Goal: Use online tool/utility: Utilize a website feature to perform a specific function

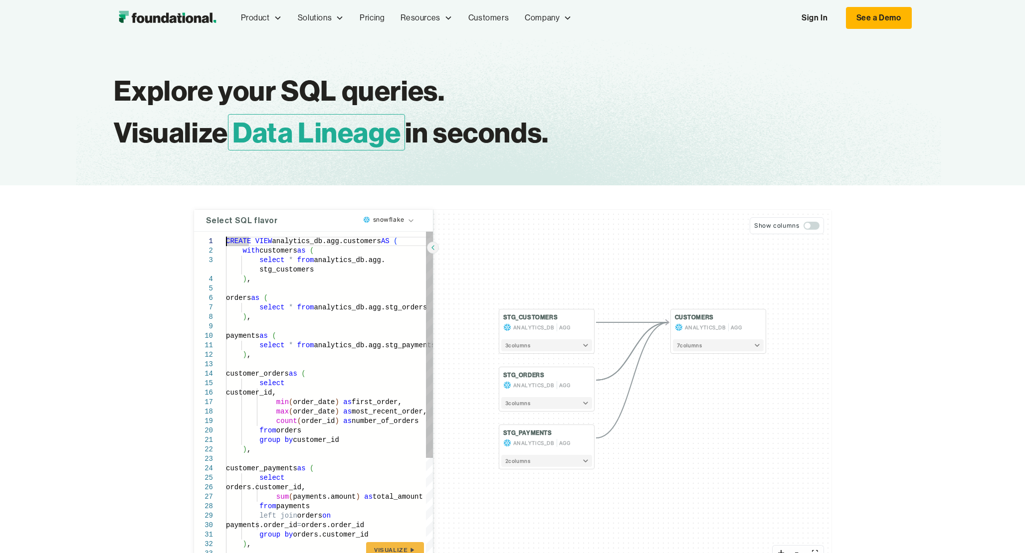
click at [382, 359] on div "CREATE VIEW analytics_db.agg.customers AS ( with customers as ( select * from a…" at bounding box center [329, 482] width 207 height 500
type textarea "**********"
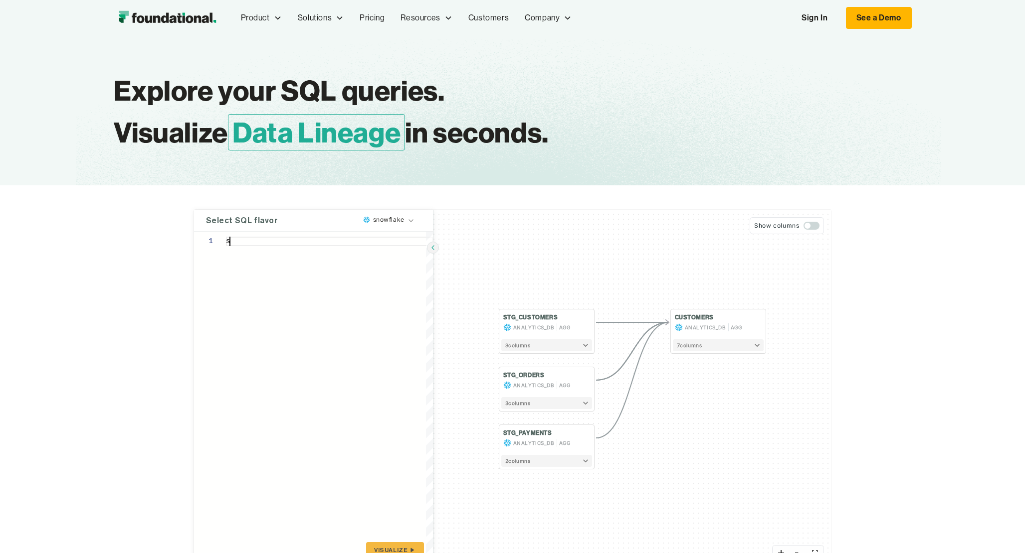
scroll to position [0, 0]
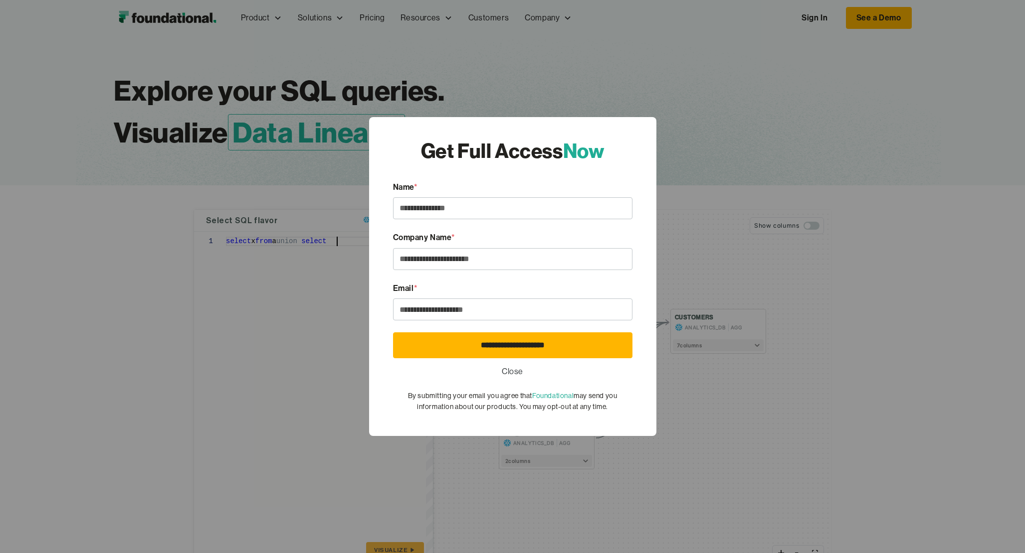
click at [515, 370] on link "Close" at bounding box center [512, 371] width 21 height 13
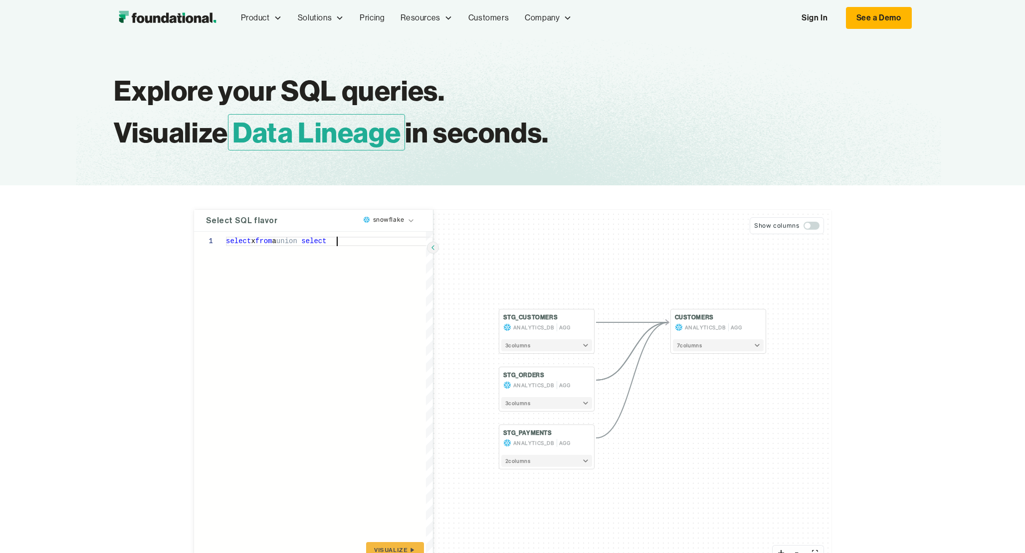
click at [353, 240] on div "select x from a union select" at bounding box center [329, 400] width 207 height 337
click at [363, 302] on div "select x from a union select y from b" at bounding box center [329, 400] width 207 height 337
click at [396, 548] on span "Visualize" at bounding box center [390, 550] width 33 height 8
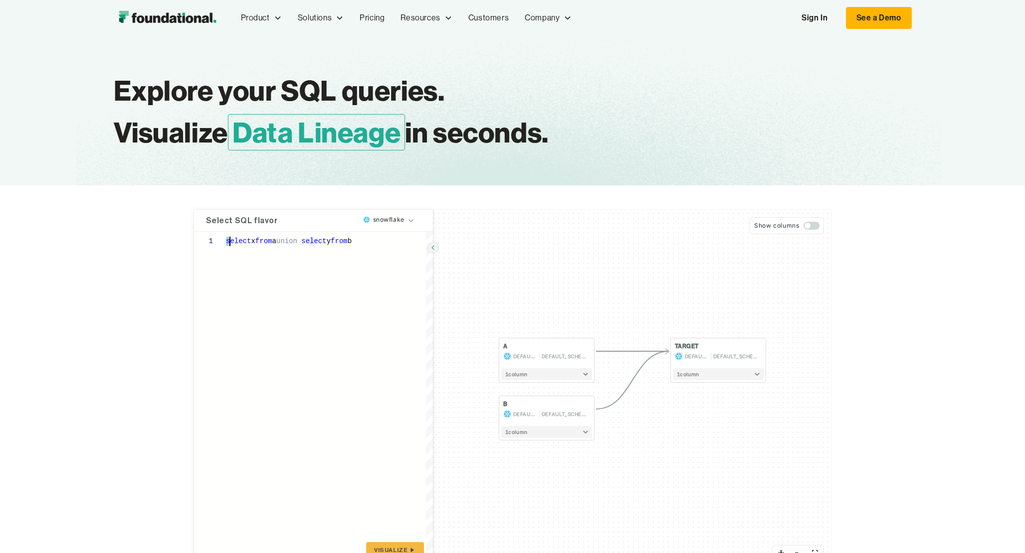
click at [228, 241] on div "select x from a union select y from b" at bounding box center [329, 400] width 207 height 337
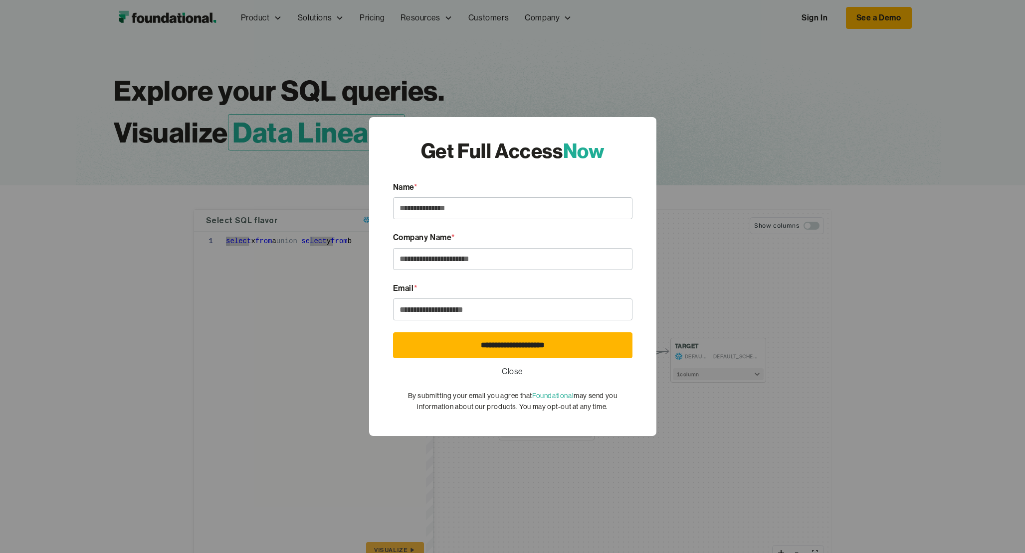
drag, startPoint x: 301, startPoint y: 290, endPoint x: 286, endPoint y: 296, distance: 15.9
click at [286, 296] on div "**********" at bounding box center [512, 276] width 1025 height 553
click at [516, 371] on link "Close" at bounding box center [512, 371] width 21 height 13
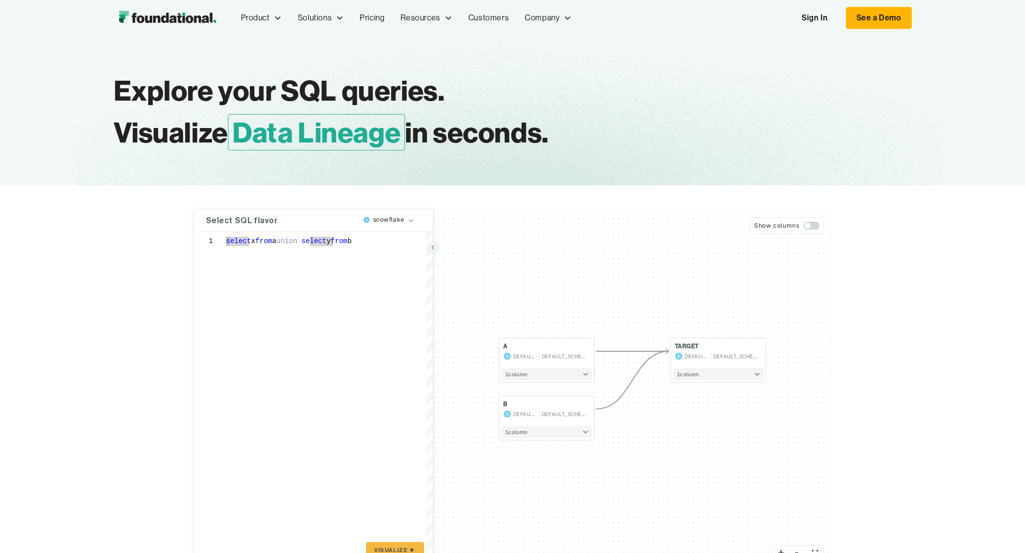
click at [225, 240] on div at bounding box center [210, 241] width 32 height 9
click at [388, 243] on div "select x from a union select y from b" at bounding box center [329, 400] width 207 height 337
click at [400, 548] on span "Visualize" at bounding box center [390, 550] width 33 height 8
click at [258, 242] on div "select y from ( select x from a union select y from b )" at bounding box center [329, 400] width 207 height 337
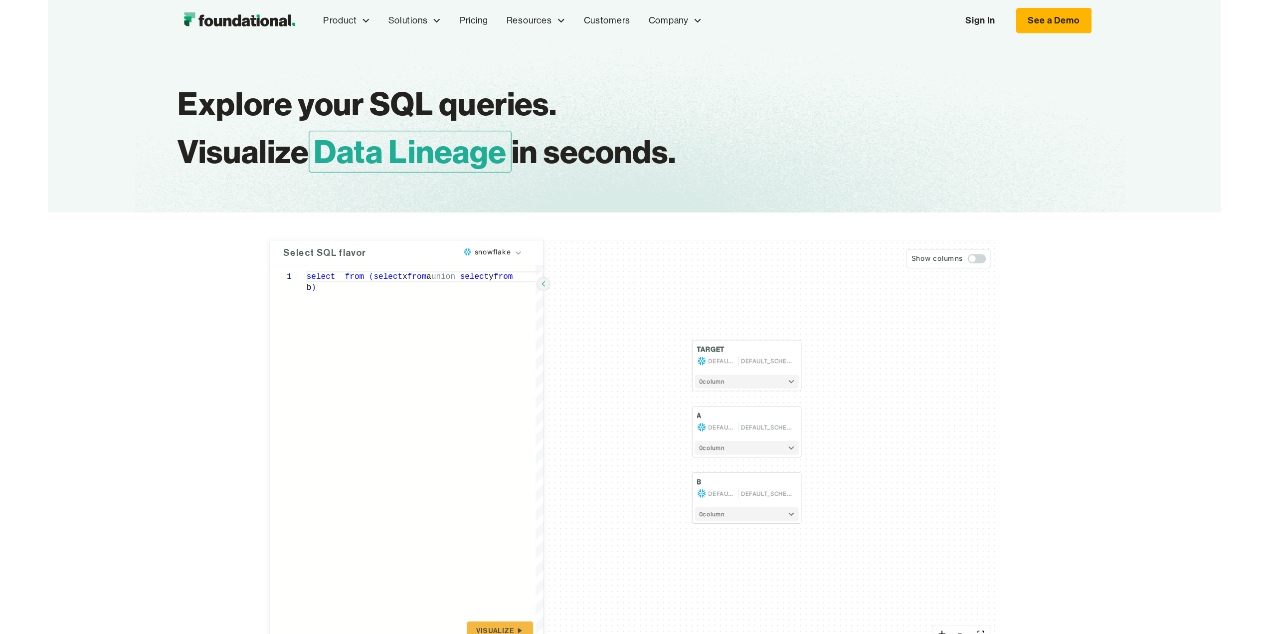
scroll to position [8, 0]
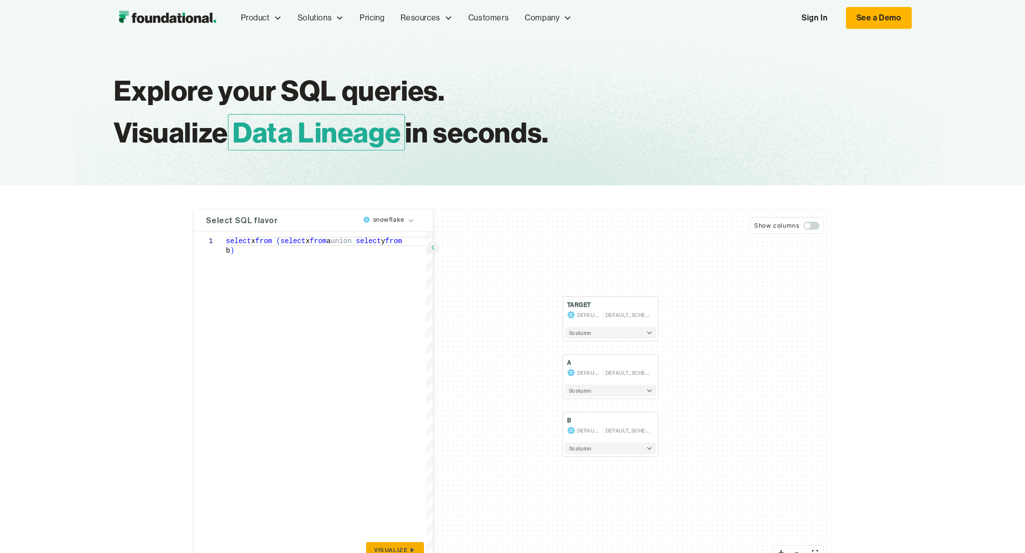
click at [404, 545] on button "Visualize" at bounding box center [394, 551] width 57 height 16
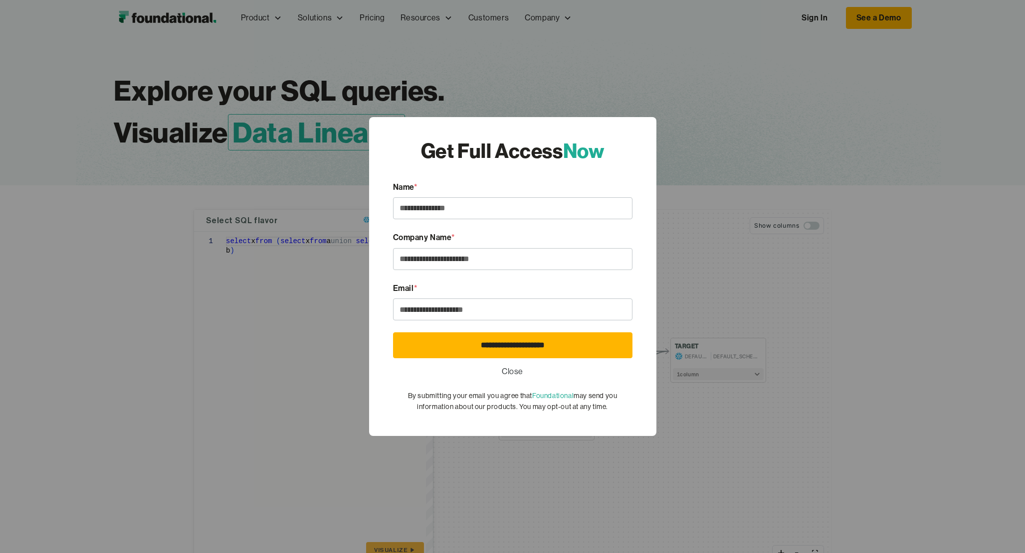
click at [506, 369] on link "Close" at bounding box center [512, 371] width 21 height 13
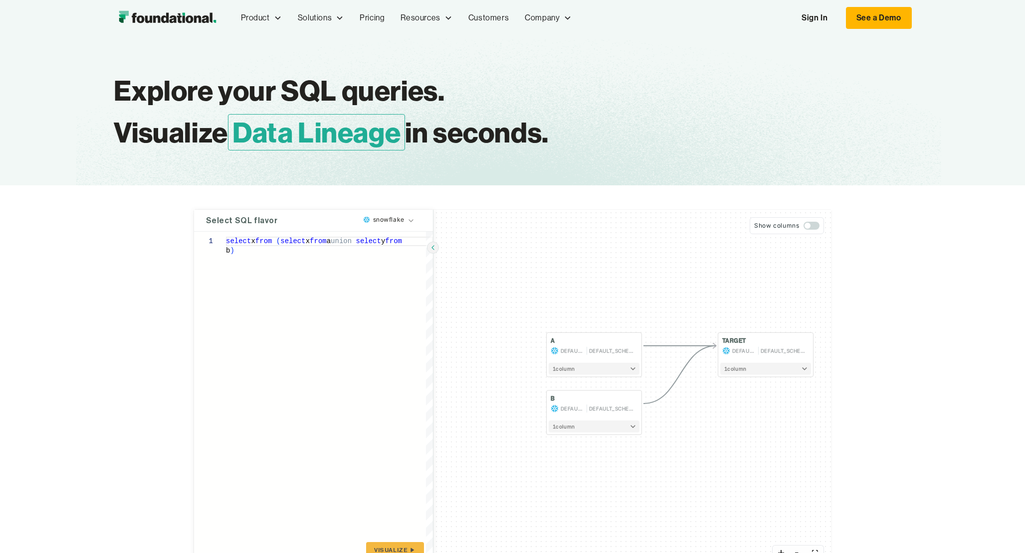
drag, startPoint x: 442, startPoint y: 358, endPoint x: 462, endPoint y: 320, distance: 43.1
click at [485, 346] on div "A DEFAULT_DB DEFAULT_SCHEMA 1 column B DEFAULT_DB DEFAULT_SCHEMA 1 column TARGE…" at bounding box center [632, 389] width 398 height 359
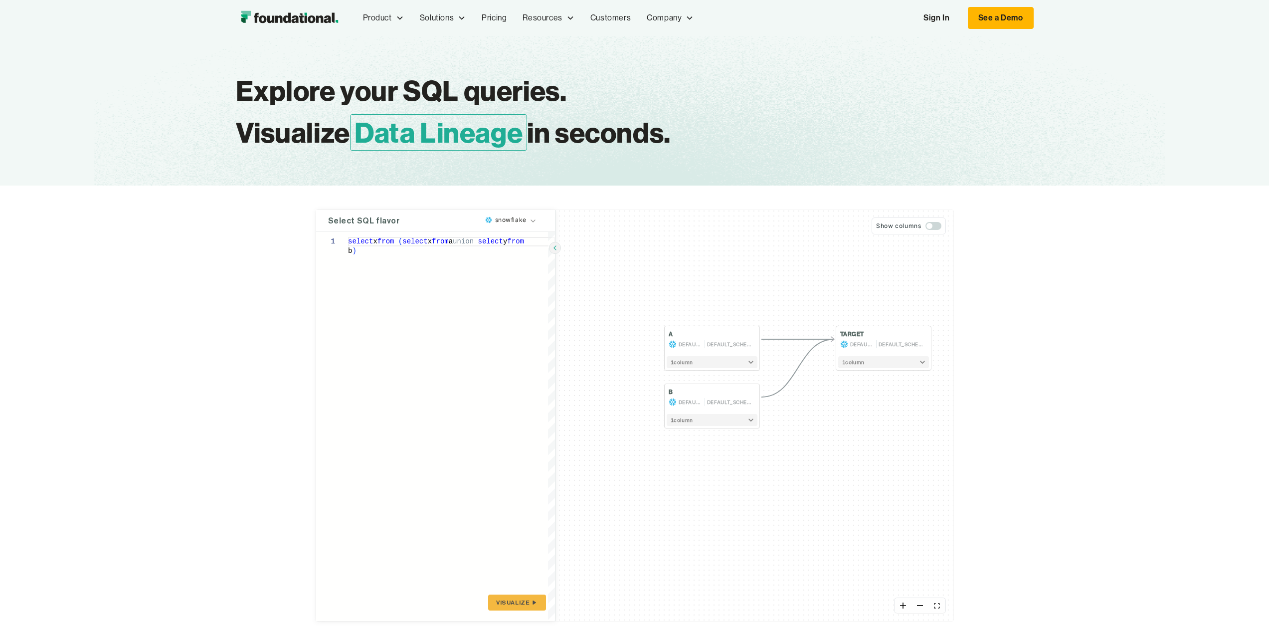
click at [366, 252] on div "select x from ( select x from a union select y from b )" at bounding box center [451, 426] width 207 height 389
click at [373, 243] on div "select x from ( select x from a union select y from b ) y" at bounding box center [451, 426] width 207 height 389
type textarea "**********"
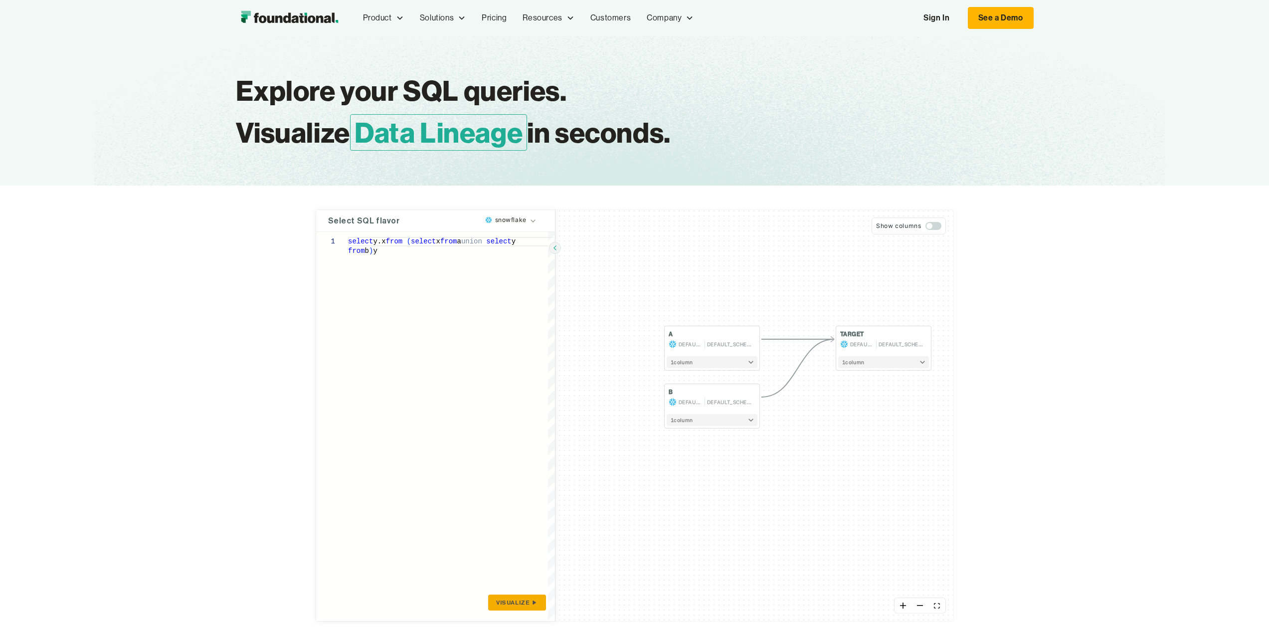
click at [523, 553] on span "Visualize" at bounding box center [512, 602] width 33 height 8
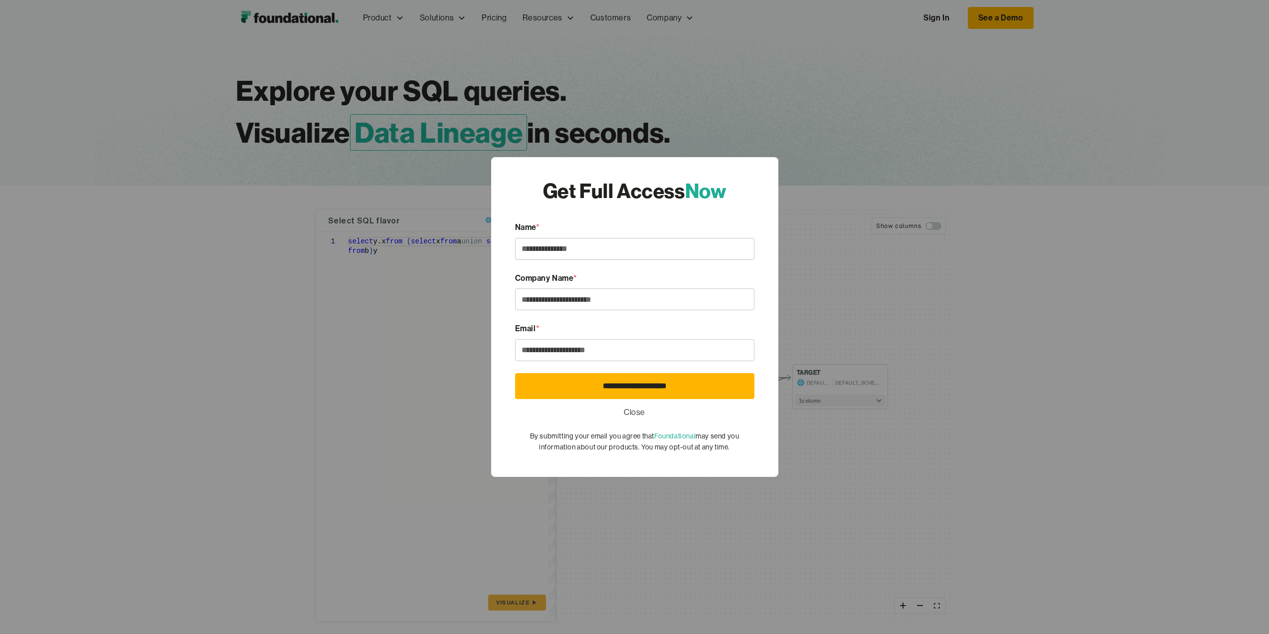
click at [639, 406] on link "Close" at bounding box center [634, 412] width 21 height 13
